Goal: Task Accomplishment & Management: Manage account settings

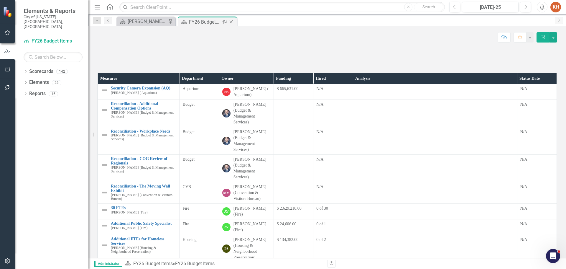
click at [229, 21] on icon "Close" at bounding box center [231, 21] width 6 height 5
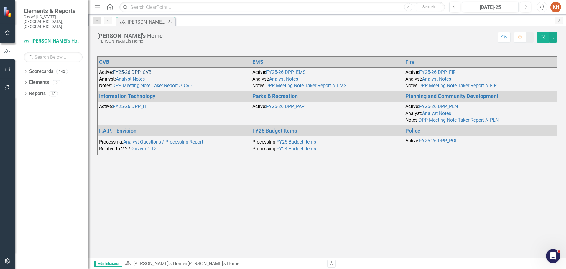
click at [133, 72] on link "FY25-26 DPP_CVB" at bounding box center [132, 72] width 39 height 6
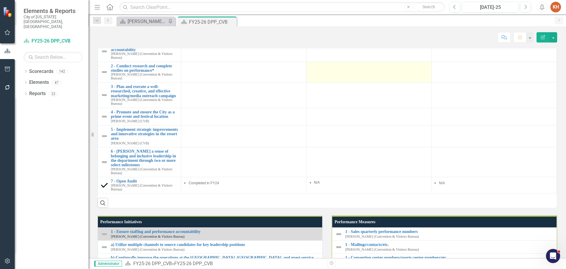
scroll to position [590, 0]
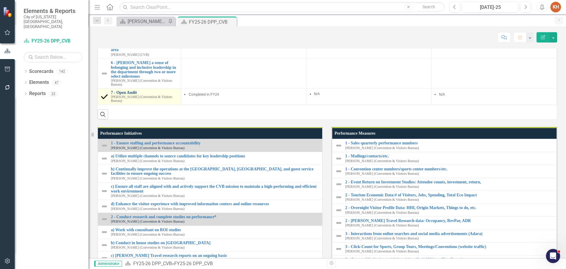
click at [123, 95] on link "7 - Open Audit" at bounding box center [144, 92] width 67 height 4
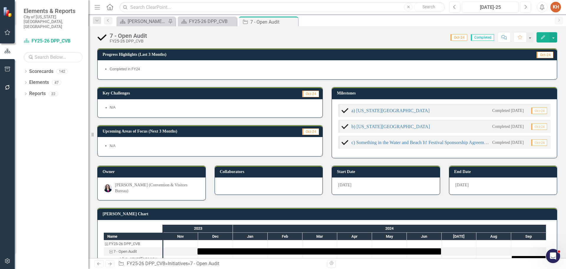
click at [0, 0] on icon "Close" at bounding box center [0, 0] width 0 height 0
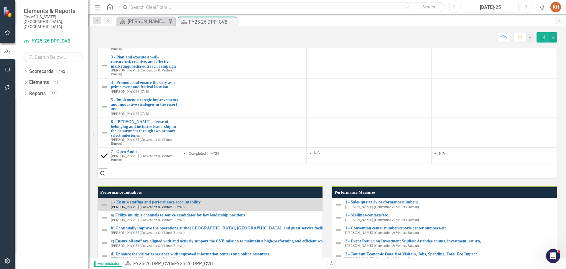
scroll to position [560, 0]
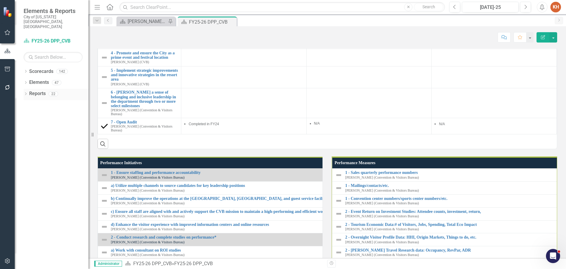
click at [37, 90] on link "Reports" at bounding box center [37, 93] width 17 height 7
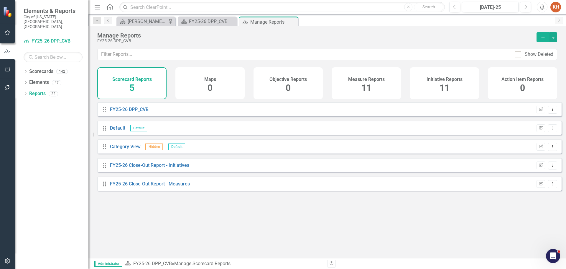
click at [438, 82] on div "Initiative Reports 11" at bounding box center [444, 83] width 69 height 32
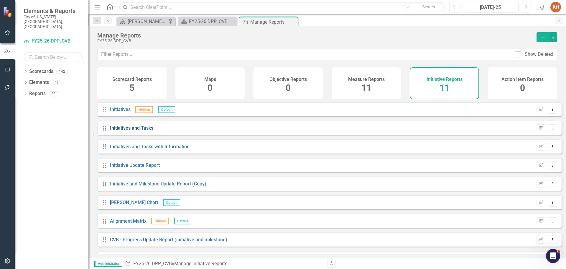
click at [126, 131] on link "Initiatives and Tasks" at bounding box center [131, 128] width 43 height 6
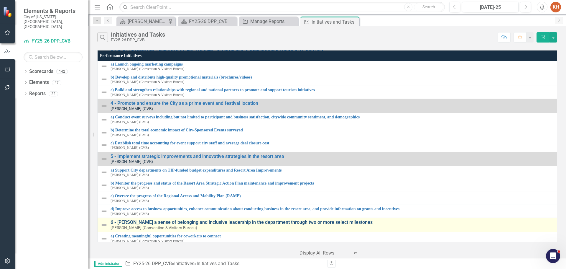
scroll to position [221, 0]
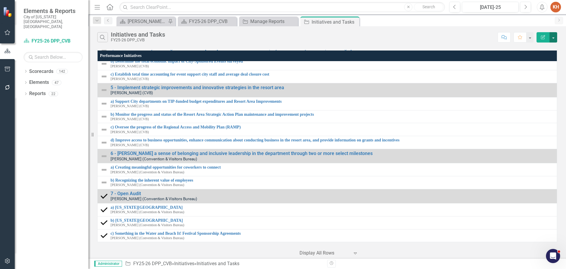
click at [553, 36] on button "button" at bounding box center [554, 37] width 8 height 10
click at [538, 70] on link "Excel Export to Excel" at bounding box center [533, 70] width 47 height 11
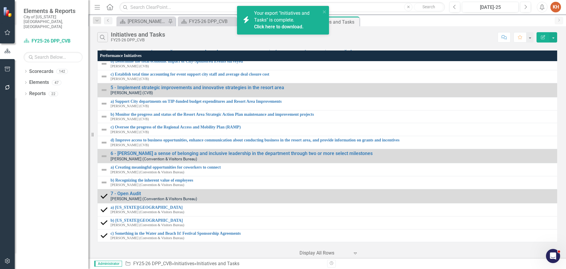
click at [539, 6] on button "Alerts" at bounding box center [542, 7] width 11 height 11
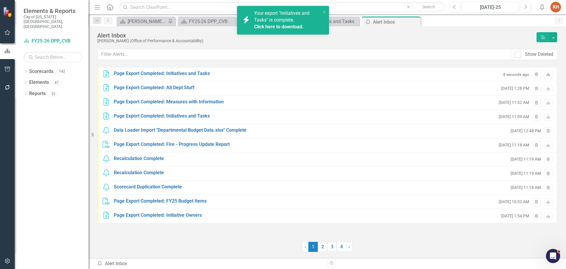
click at [549, 75] on icon "Download" at bounding box center [548, 75] width 4 height 4
click at [0, 0] on icon "Close" at bounding box center [0, 0] width 0 height 0
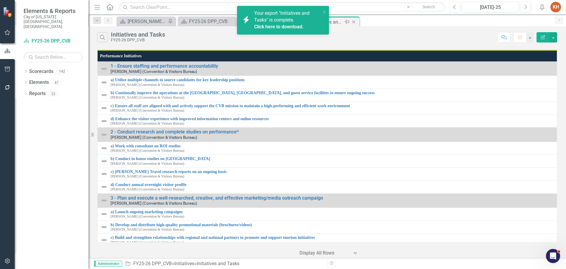
click at [355, 22] on icon "Close" at bounding box center [354, 21] width 6 height 5
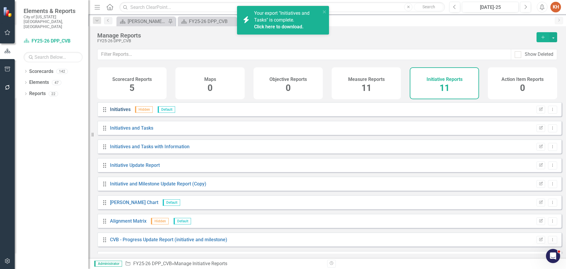
click at [123, 112] on link "Initiatives" at bounding box center [120, 109] width 21 height 6
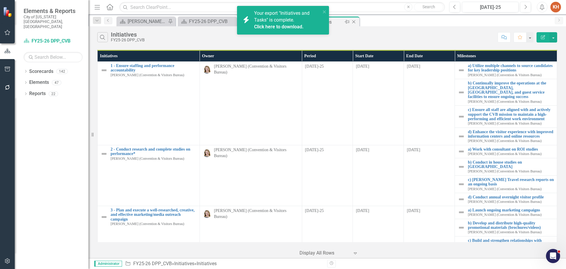
click at [354, 22] on icon "Close" at bounding box center [354, 21] width 6 height 5
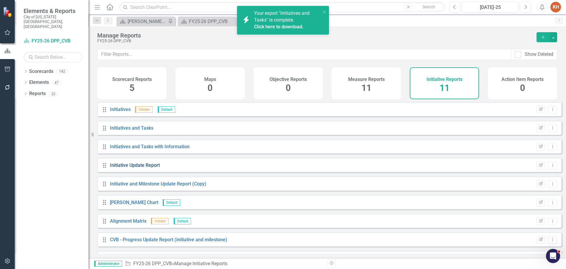
click at [153, 168] on link "Initiative Update Report" at bounding box center [135, 165] width 50 height 6
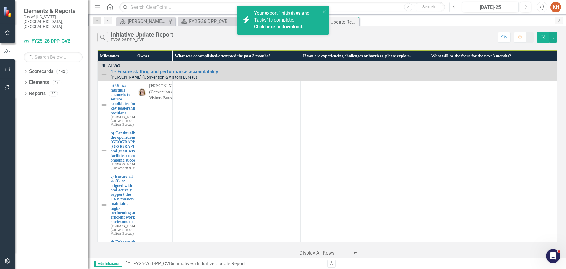
click at [454, 10] on button "Previous" at bounding box center [454, 7] width 11 height 11
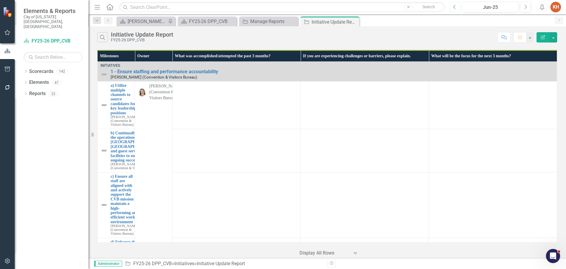
click at [452, 10] on button "Previous" at bounding box center [454, 7] width 11 height 11
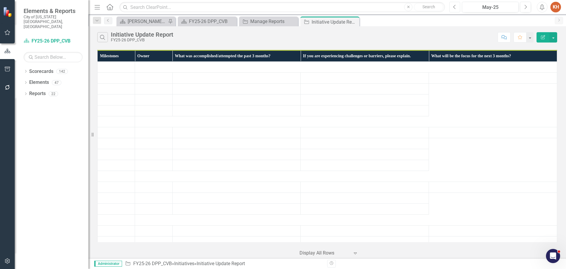
click at [452, 9] on button "Previous" at bounding box center [454, 7] width 11 height 11
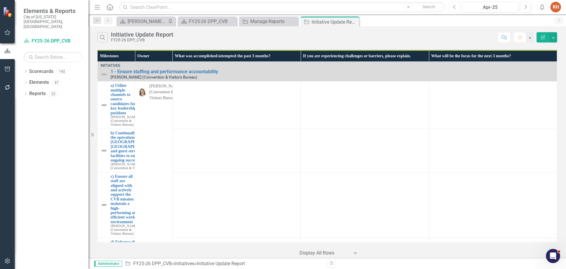
click at [455, 8] on icon "Previous" at bounding box center [454, 6] width 3 height 5
click at [353, 21] on icon "Close" at bounding box center [354, 21] width 6 height 5
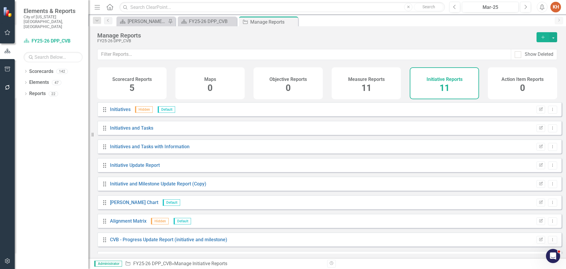
scroll to position [53, 0]
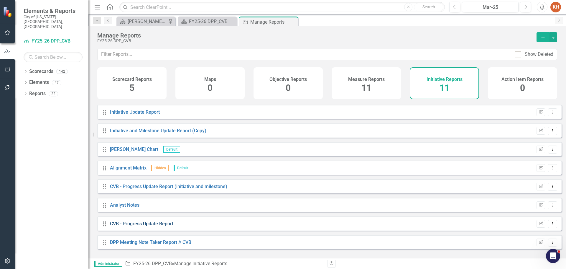
click at [148, 226] on link "CVB - Progress Update Report" at bounding box center [141, 224] width 63 height 6
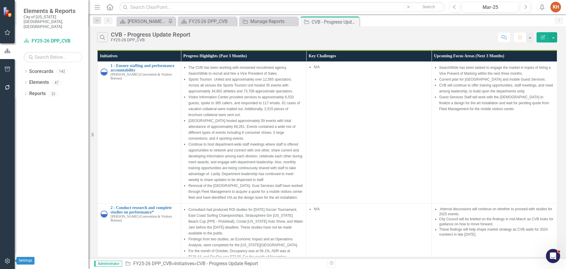
click at [8, 260] on icon "button" at bounding box center [7, 260] width 6 height 5
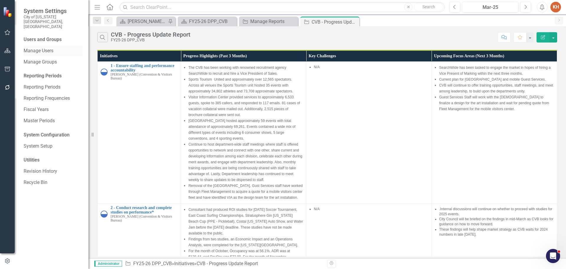
click at [46, 47] on link "Manage Users" at bounding box center [53, 50] width 59 height 7
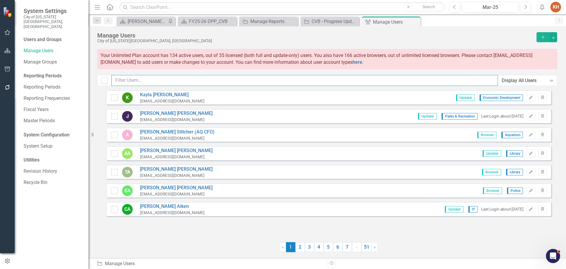
click at [196, 78] on input "text" at bounding box center [304, 80] width 387 height 11
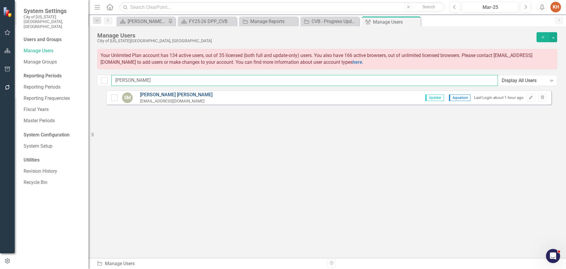
type input "[PERSON_NAME]"
click at [152, 93] on link "[PERSON_NAME]" at bounding box center [176, 94] width 73 height 7
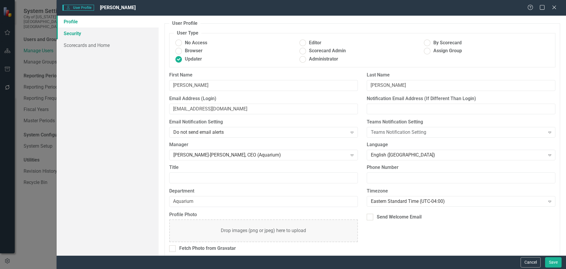
click at [78, 33] on link "Security" at bounding box center [108, 33] width 102 height 12
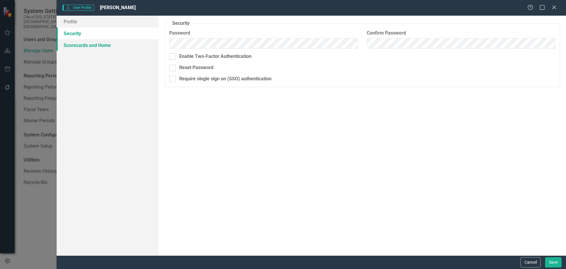
click at [80, 46] on link "Scorecards and Home" at bounding box center [108, 45] width 102 height 12
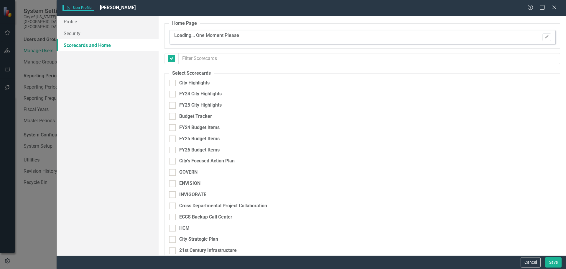
checkbox input "false"
click at [171, 116] on input "Budget Tracker" at bounding box center [171, 115] width 4 height 4
checkbox input "true"
click at [171, 126] on input "FY24 Budget Items" at bounding box center [171, 126] width 4 height 4
checkbox input "true"
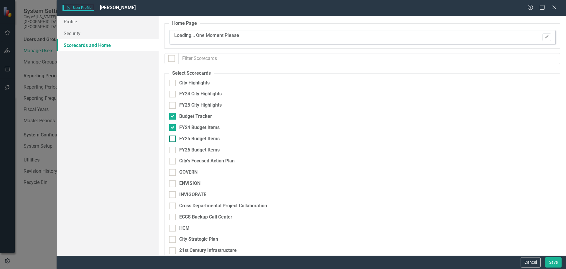
click at [173, 137] on div at bounding box center [172, 138] width 6 height 6
click at [173, 137] on input "FY25 Budget Items" at bounding box center [171, 137] width 4 height 4
checkbox input "true"
click at [173, 148] on div at bounding box center [172, 150] width 6 height 6
click at [173, 148] on input "FY26 Budget Items" at bounding box center [171, 149] width 4 height 4
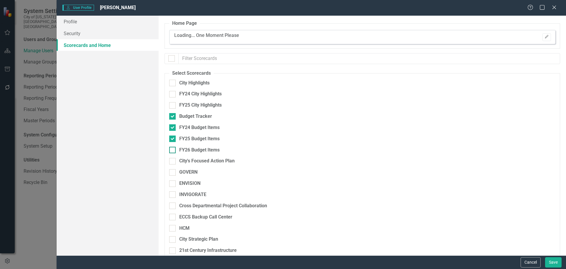
checkbox input "true"
click at [553, 262] on button "Save" at bounding box center [553, 262] width 17 height 10
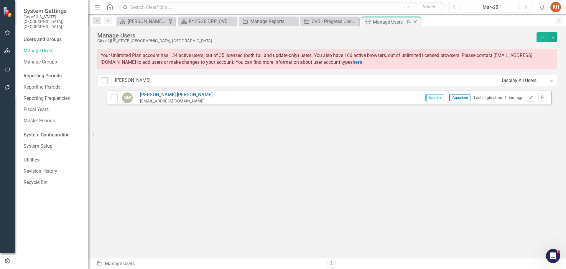
click at [416, 22] on icon "Close" at bounding box center [415, 21] width 6 height 5
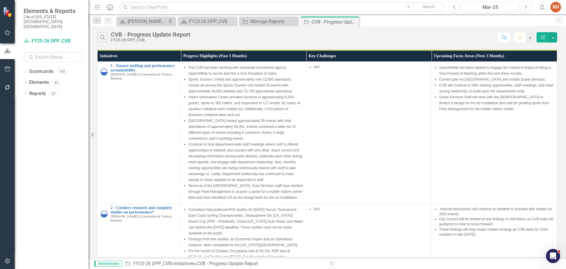
click at [6, 263] on icon "button" at bounding box center [7, 260] width 6 height 5
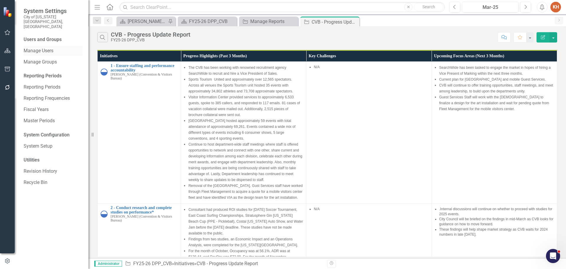
click at [47, 47] on link "Manage Users" at bounding box center [53, 50] width 59 height 7
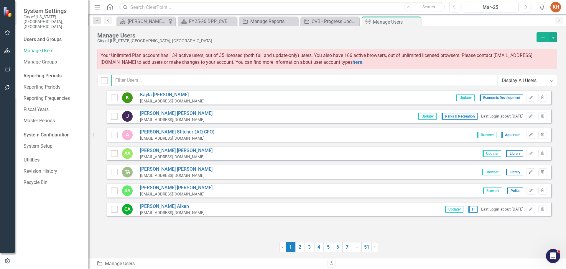
click at [158, 81] on input "text" at bounding box center [304, 80] width 387 height 11
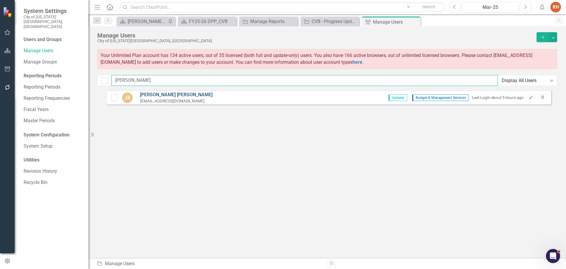
type input "[PERSON_NAME]"
click at [169, 95] on link "[PERSON_NAME]" at bounding box center [176, 94] width 73 height 7
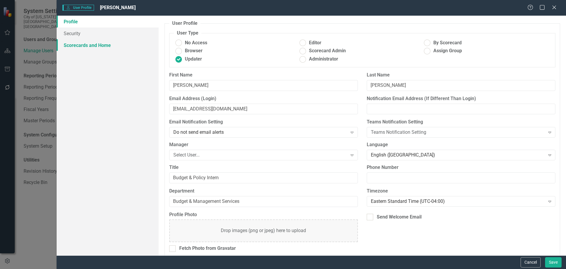
click at [81, 43] on link "Scorecards and Home" at bounding box center [108, 45] width 102 height 12
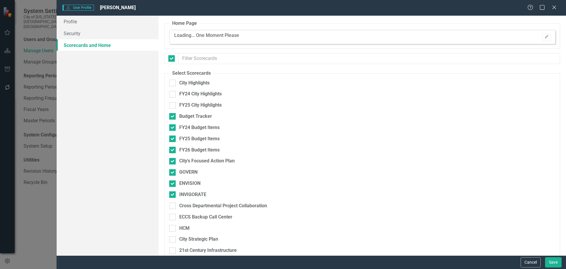
checkbox input "false"
click at [529, 262] on button "Cancel" at bounding box center [531, 262] width 20 height 10
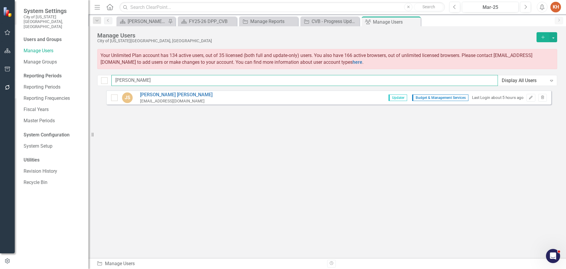
drag, startPoint x: 142, startPoint y: 80, endPoint x: 88, endPoint y: 75, distance: 53.9
click at [88, 75] on div "System Settings City of [US_STATE][GEOGRAPHIC_DATA], [GEOGRAPHIC_DATA] Users an…" at bounding box center [283, 134] width 566 height 269
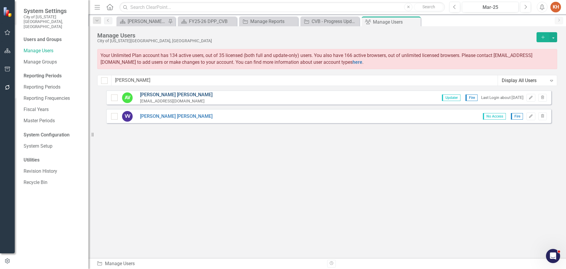
click at [160, 93] on link "[PERSON_NAME]" at bounding box center [176, 94] width 73 height 7
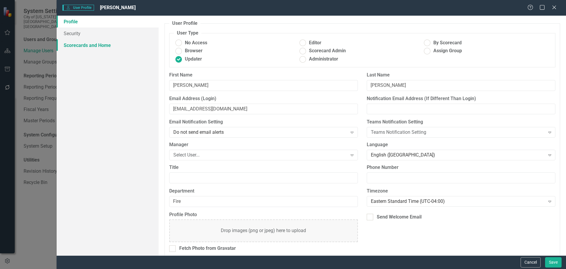
click at [96, 43] on link "Scorecards and Home" at bounding box center [108, 45] width 102 height 12
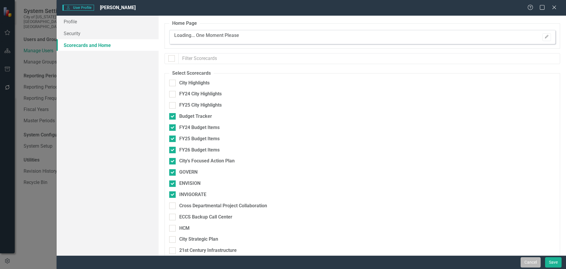
click at [531, 259] on button "Cancel" at bounding box center [531, 262] width 20 height 10
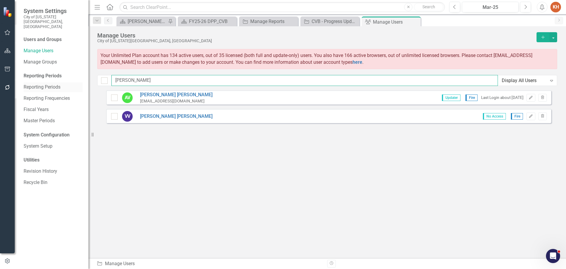
drag, startPoint x: 141, startPoint y: 81, endPoint x: 82, endPoint y: 79, distance: 58.7
click at [86, 77] on div "System Settings City of [US_STATE][GEOGRAPHIC_DATA], [GEOGRAPHIC_DATA] Users an…" at bounding box center [283, 134] width 566 height 269
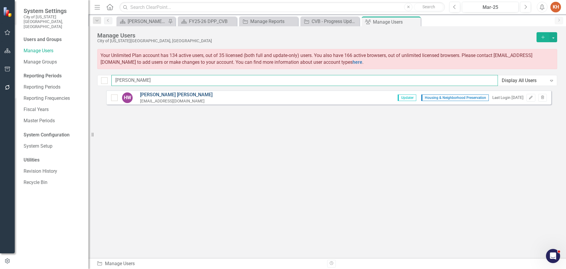
type input "[PERSON_NAME]"
click at [154, 94] on link "[PERSON_NAME]" at bounding box center [176, 94] width 73 height 7
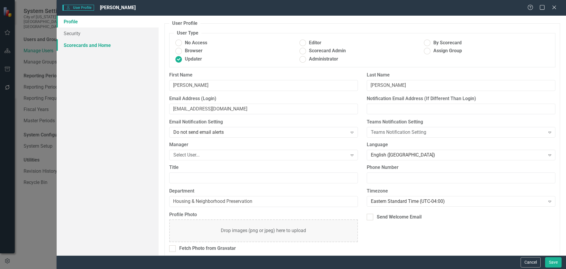
click at [106, 45] on link "Scorecards and Home" at bounding box center [108, 45] width 102 height 12
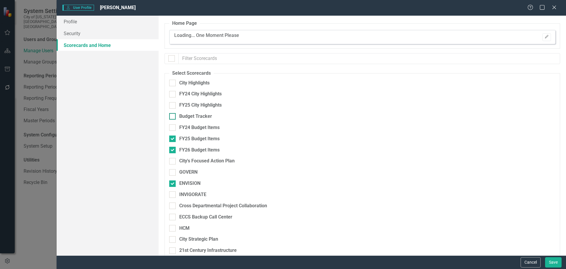
click at [175, 116] on div at bounding box center [172, 116] width 6 height 6
click at [173, 116] on input "Budget Tracker" at bounding box center [171, 115] width 4 height 4
checkbox input "true"
click at [173, 127] on div at bounding box center [172, 127] width 6 height 6
click at [173, 127] on input "FY24 Budget Items" at bounding box center [171, 126] width 4 height 4
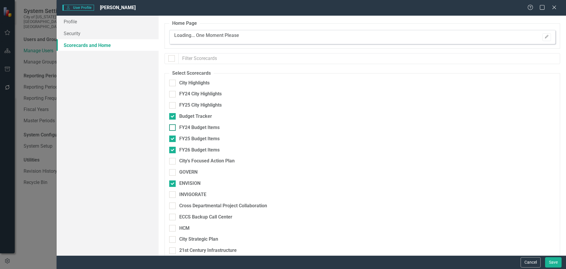
checkbox input "true"
click at [552, 261] on button "Save" at bounding box center [553, 262] width 17 height 10
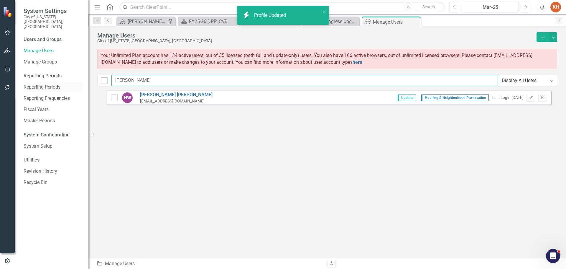
drag, startPoint x: 140, startPoint y: 82, endPoint x: 70, endPoint y: 79, distance: 69.9
click at [70, 79] on div "System Settings City of [US_STATE][GEOGRAPHIC_DATA], [GEOGRAPHIC_DATA] Users an…" at bounding box center [283, 134] width 566 height 269
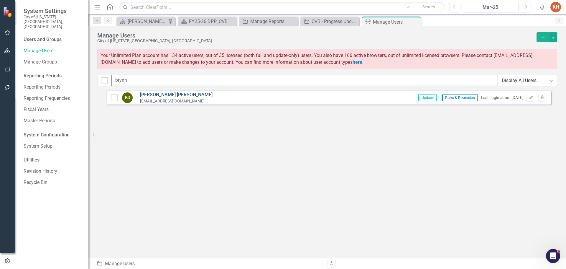
type input "brynn"
click at [156, 92] on link "[PERSON_NAME]" at bounding box center [176, 94] width 73 height 7
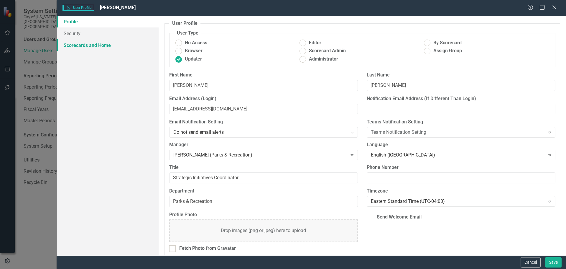
click at [84, 40] on link "Scorecards and Home" at bounding box center [108, 45] width 102 height 12
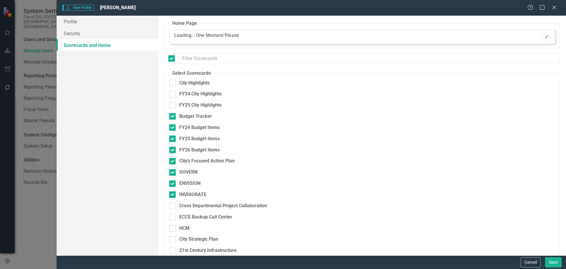
checkbox input "false"
click at [535, 264] on button "Cancel" at bounding box center [531, 262] width 20 height 10
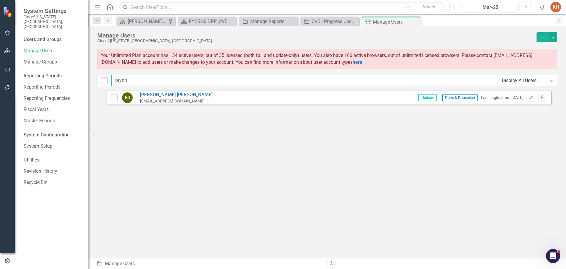
drag, startPoint x: 121, startPoint y: 77, endPoint x: 84, endPoint y: 75, distance: 37.5
click at [85, 75] on div "System Settings City of [US_STATE][GEOGRAPHIC_DATA], [GEOGRAPHIC_DATA] Users an…" at bounding box center [283, 134] width 566 height 269
click at [147, 95] on link "[PERSON_NAME]" at bounding box center [172, 94] width 65 height 7
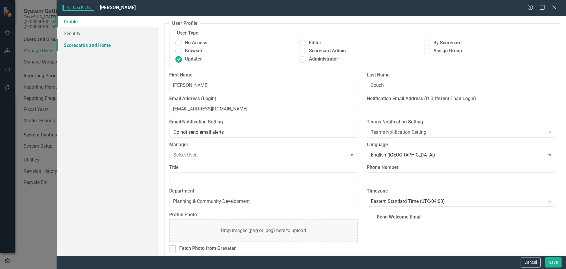
click at [101, 45] on link "Scorecards and Home" at bounding box center [108, 45] width 102 height 12
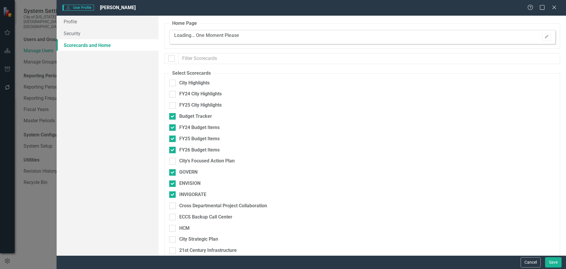
click at [523, 259] on button "Cancel" at bounding box center [531, 262] width 20 height 10
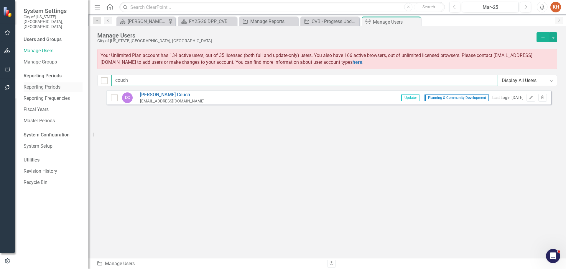
drag, startPoint x: 145, startPoint y: 80, endPoint x: 82, endPoint y: 78, distance: 63.1
click at [87, 78] on div "System Settings City of [US_STATE][GEOGRAPHIC_DATA], [GEOGRAPHIC_DATA] Users an…" at bounding box center [283, 134] width 566 height 269
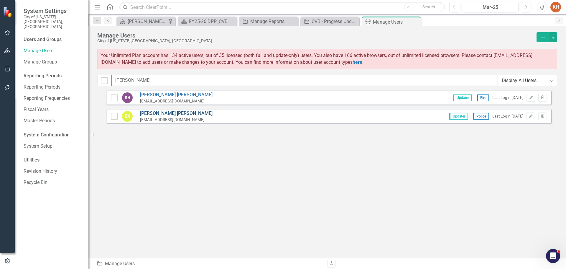
type input "[PERSON_NAME]"
click at [156, 113] on link "[PERSON_NAME]" at bounding box center [176, 113] width 73 height 7
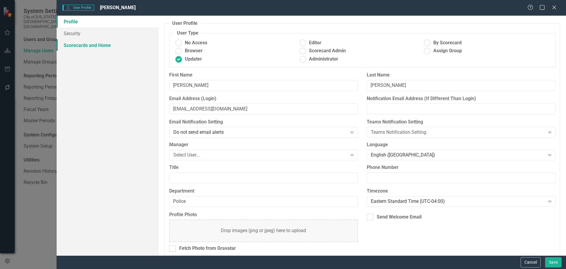
click at [112, 46] on link "Scorecards and Home" at bounding box center [108, 45] width 102 height 12
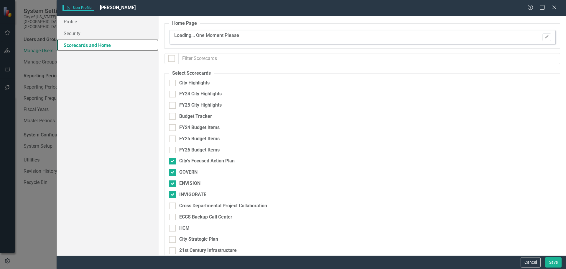
checkbox input "false"
click at [171, 117] on div at bounding box center [172, 116] width 6 height 6
click at [171, 117] on input "Budget Tracker" at bounding box center [171, 115] width 4 height 4
checkbox input "true"
click at [173, 129] on div at bounding box center [172, 127] width 6 height 6
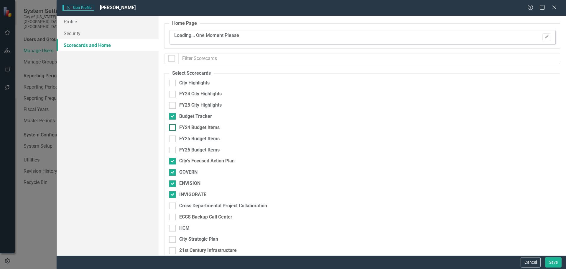
click at [173, 128] on input "FY24 Budget Items" at bounding box center [171, 126] width 4 height 4
checkbox input "true"
drag, startPoint x: 171, startPoint y: 136, endPoint x: 172, endPoint y: 143, distance: 6.6
click at [171, 137] on input "FY25 Budget Items" at bounding box center [171, 137] width 4 height 4
checkbox input "true"
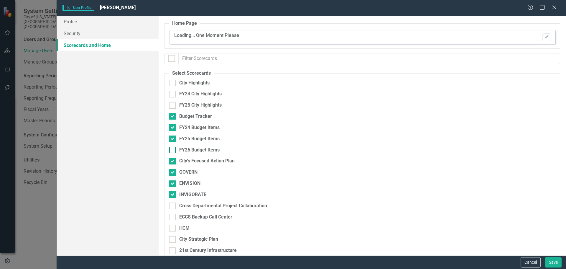
click at [173, 147] on div at bounding box center [172, 150] width 6 height 6
click at [173, 147] on input "FY26 Budget Items" at bounding box center [171, 149] width 4 height 4
checkbox input "true"
click at [553, 262] on button "Save" at bounding box center [553, 262] width 17 height 10
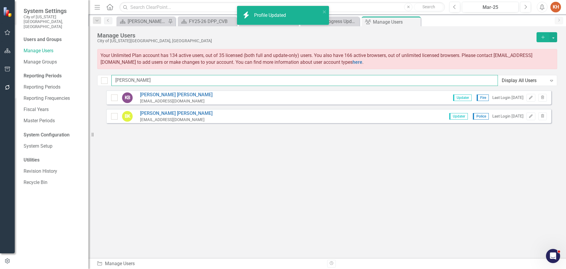
drag, startPoint x: 130, startPoint y: 80, endPoint x: 95, endPoint y: 76, distance: 35.0
click at [95, 76] on div "Manage Users City of [US_STATE][GEOGRAPHIC_DATA], [GEOGRAPHIC_DATA] Add Your Un…" at bounding box center [327, 58] width 478 height 64
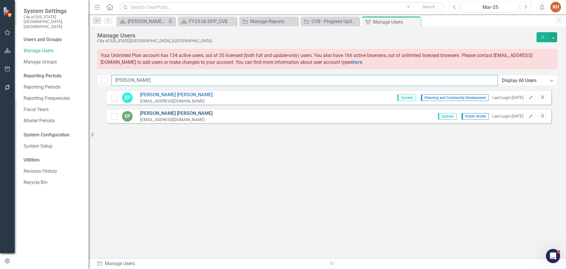
type input "[PERSON_NAME]"
click at [170, 113] on link "[PERSON_NAME]" at bounding box center [176, 113] width 73 height 7
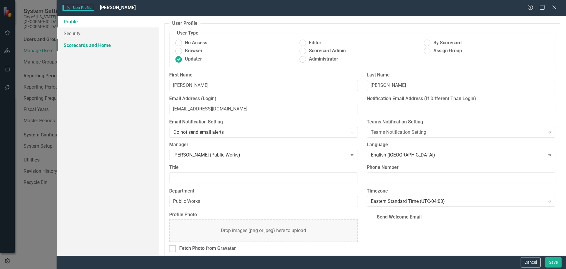
click at [101, 43] on link "Scorecards and Home" at bounding box center [108, 45] width 102 height 12
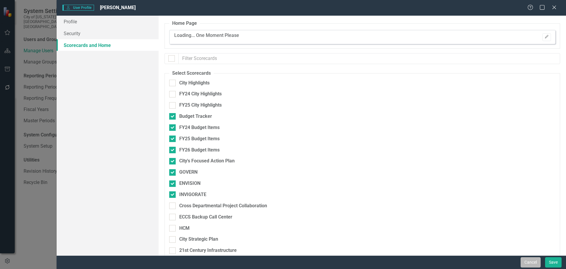
click at [529, 261] on button "Cancel" at bounding box center [531, 262] width 20 height 10
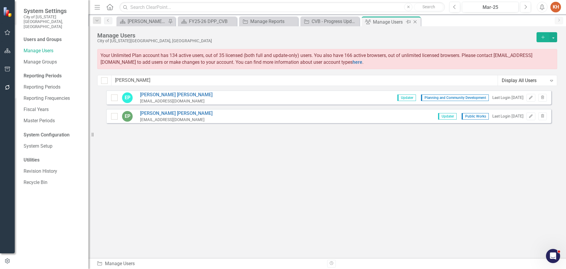
click at [415, 23] on icon "Close" at bounding box center [415, 21] width 6 height 5
